Goal: Use online tool/utility

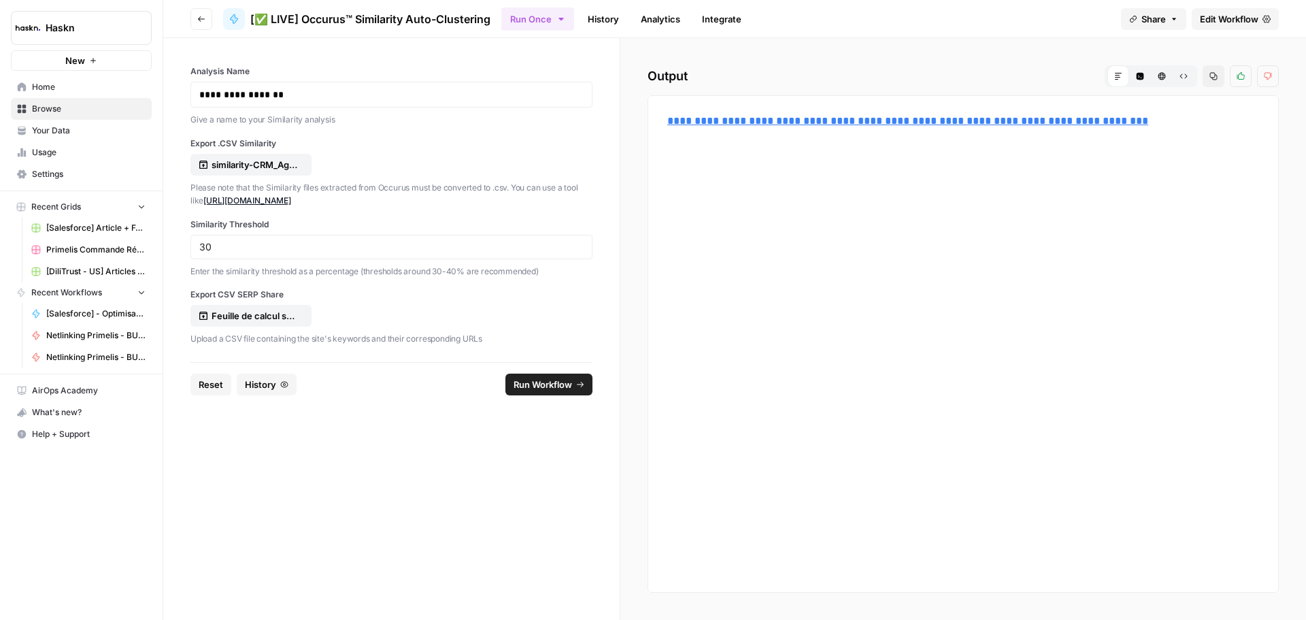
click at [209, 390] on span "Reset" at bounding box center [211, 384] width 24 height 14
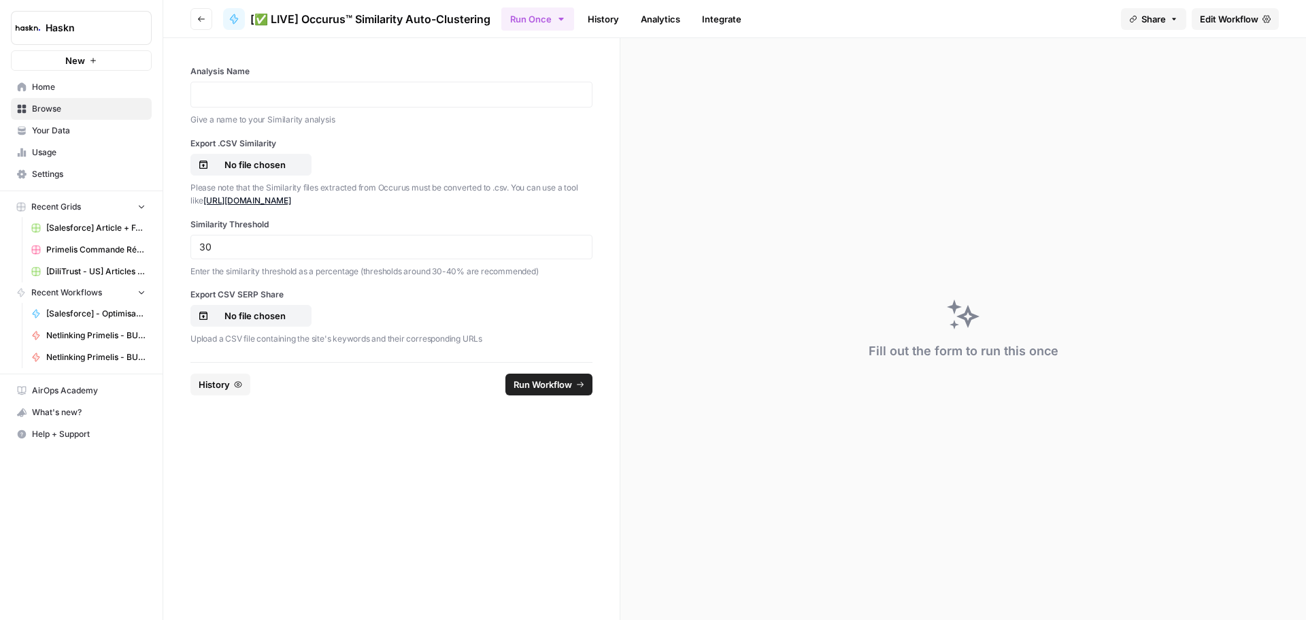
click at [280, 103] on div at bounding box center [391, 95] width 402 height 26
click at [292, 90] on p at bounding box center [391, 95] width 384 height 14
drag, startPoint x: 284, startPoint y: 160, endPoint x: 441, endPoint y: 159, distance: 157.1
click at [441, 159] on div "No file chosen" at bounding box center [391, 165] width 402 height 22
click at [273, 309] on p "No file chosen" at bounding box center [255, 316] width 87 height 14
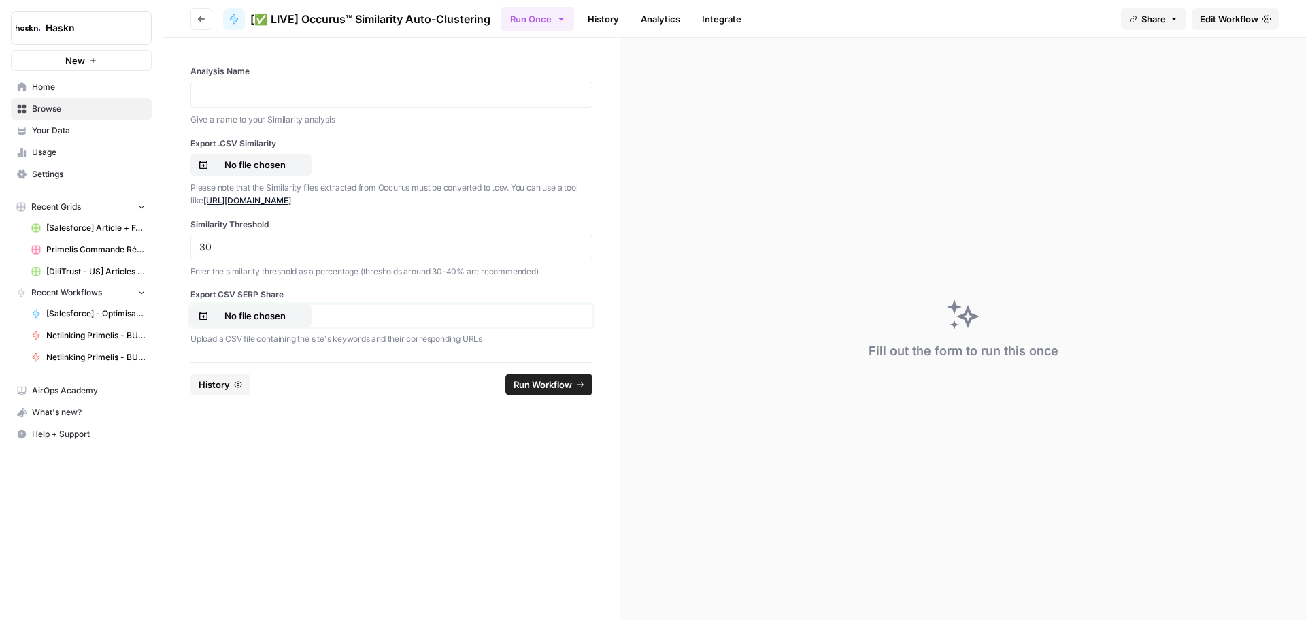
click at [264, 310] on p "No file chosen" at bounding box center [255, 316] width 87 height 14
click at [271, 160] on p "No file chosen" at bounding box center [255, 165] width 87 height 14
click at [324, 96] on p at bounding box center [391, 95] width 384 height 14
click at [530, 384] on span "Run Workflow" at bounding box center [542, 384] width 58 height 14
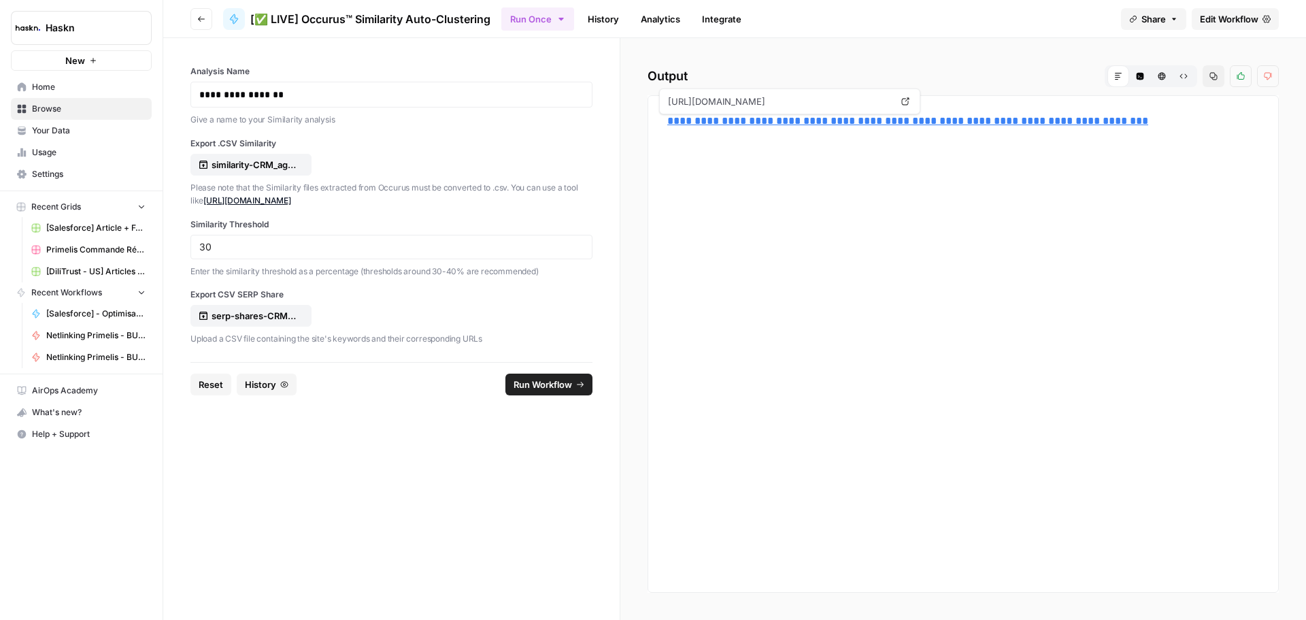
click at [758, 121] on link "**********" at bounding box center [907, 121] width 481 height 10
